Goal: Check status: Check status

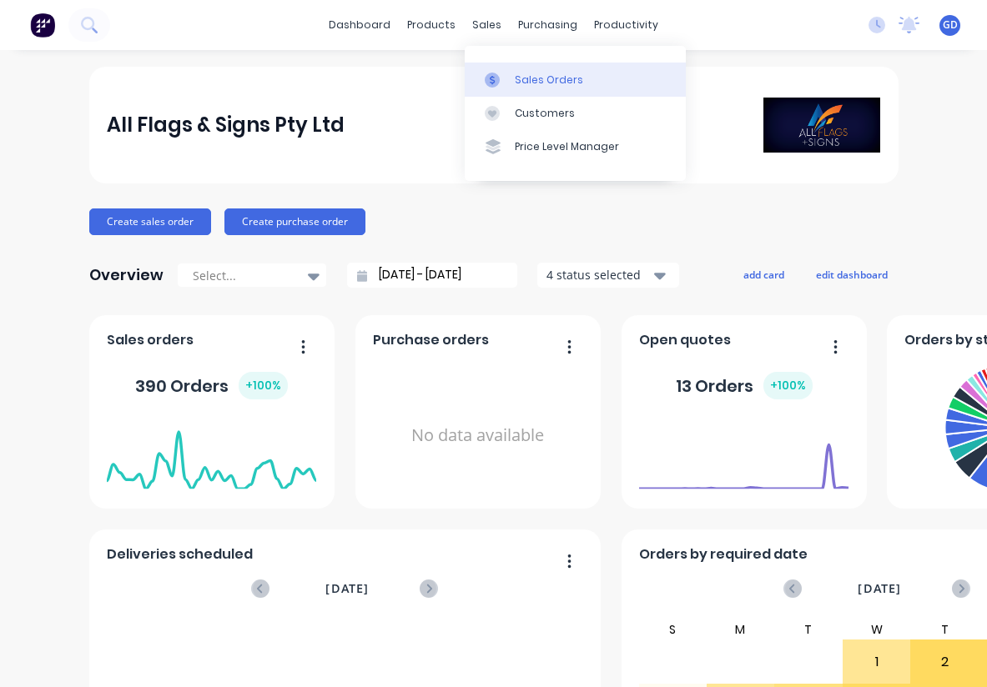
click at [532, 87] on div "Sales Orders" at bounding box center [549, 80] width 68 height 15
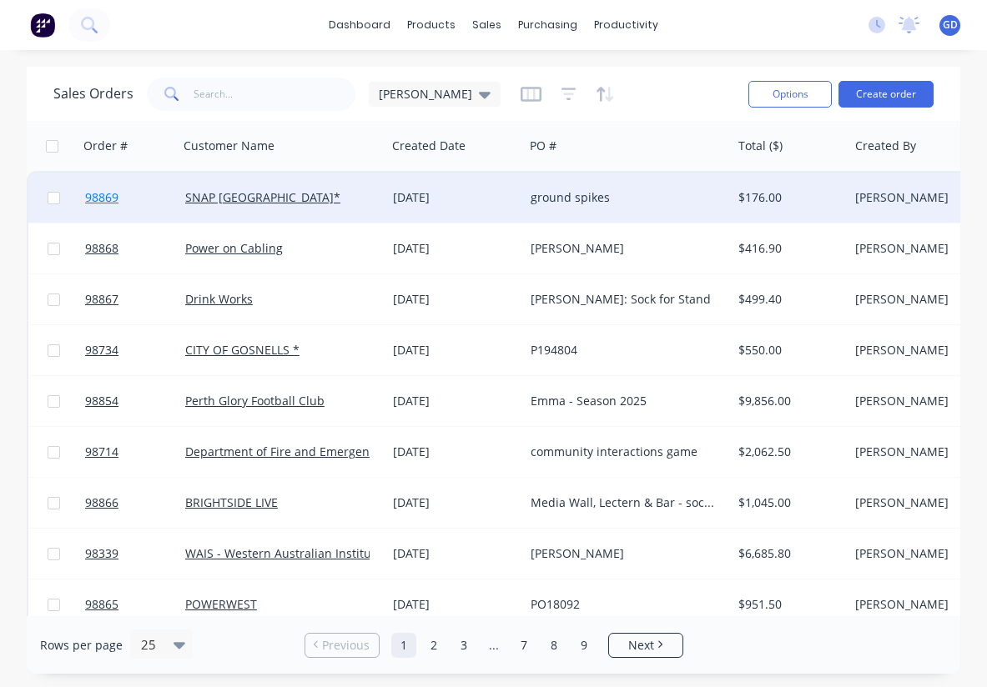
click at [108, 191] on span "98869" at bounding box center [101, 197] width 33 height 17
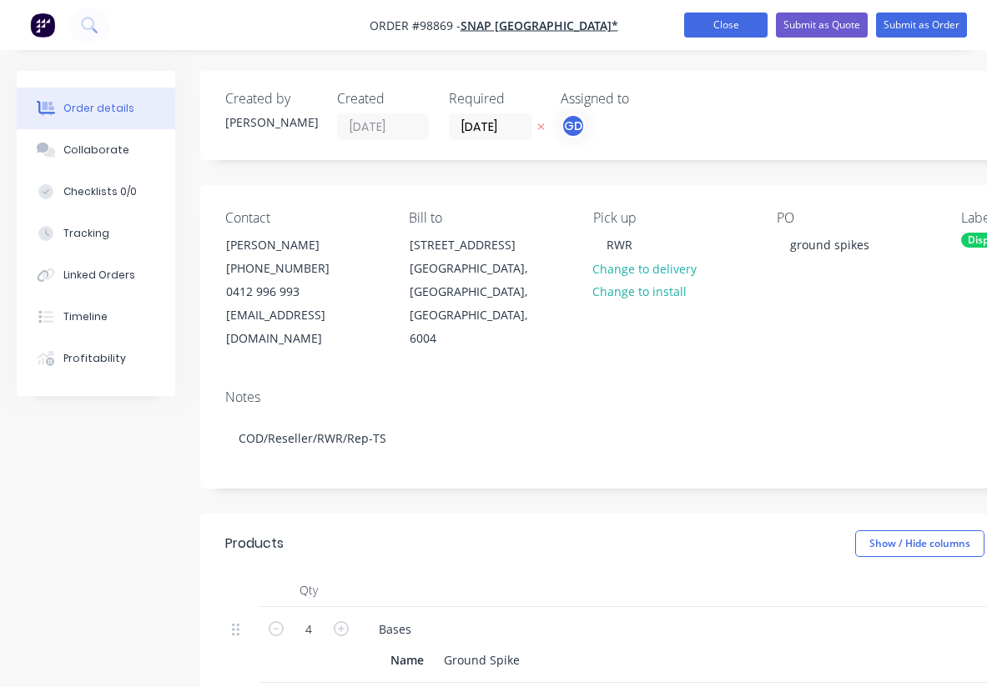
click at [721, 29] on button "Close" at bounding box center [725, 25] width 83 height 25
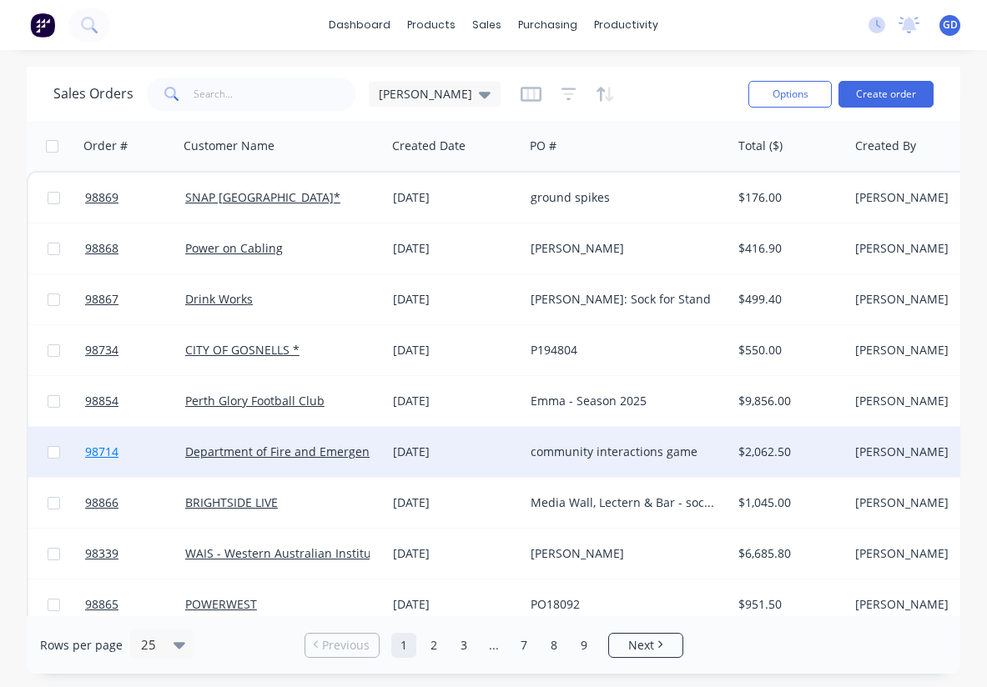
click at [115, 446] on span "98714" at bounding box center [101, 452] width 33 height 17
